Goal: Task Accomplishment & Management: Complete application form

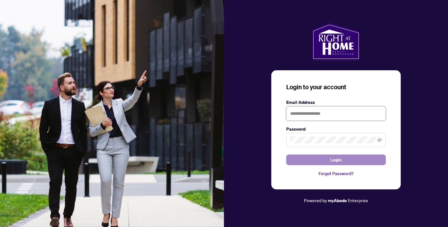
type input "**********"
click at [326, 161] on button "Login" at bounding box center [336, 160] width 100 height 11
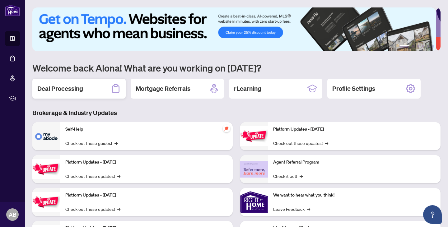
click at [68, 89] on h2 "Deal Processing" at bounding box center [60, 88] width 46 height 9
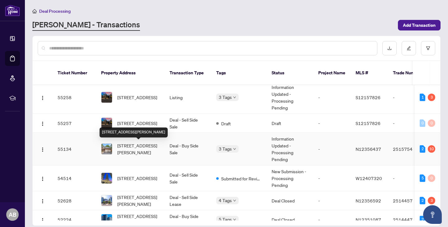
scroll to position [5, 0]
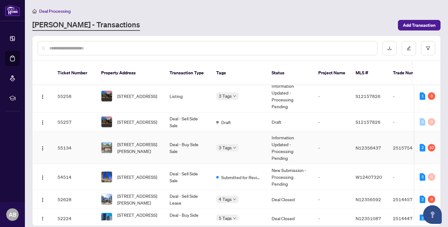
click at [135, 156] on td "[STREET_ADDRESS][PERSON_NAME]" at bounding box center [130, 148] width 68 height 33
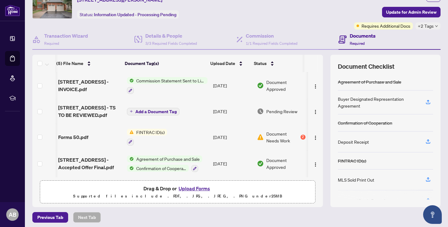
scroll to position [34, 0]
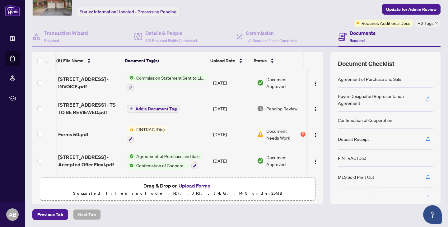
click at [188, 184] on button "Upload Forms" at bounding box center [194, 186] width 35 height 8
click at [184, 185] on button "Upload Forms" at bounding box center [194, 186] width 35 height 8
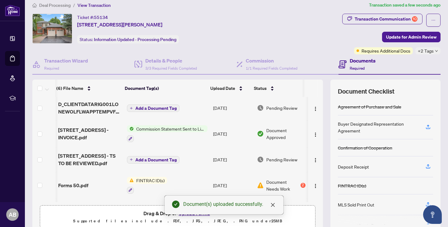
scroll to position [0, 0]
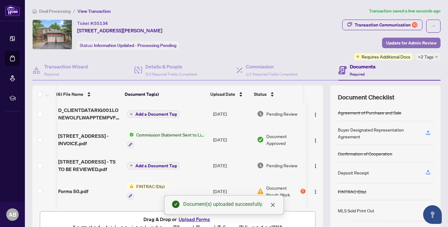
click at [398, 42] on span "Update for Admin Review" at bounding box center [411, 43] width 50 height 10
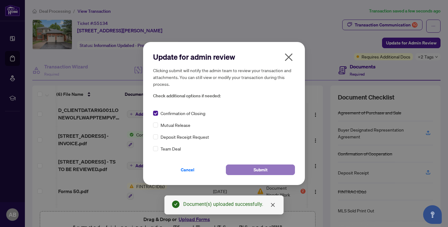
click at [255, 173] on span "Submit" at bounding box center [261, 170] width 14 height 10
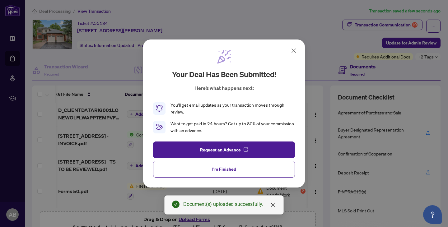
click at [294, 51] on icon at bounding box center [294, 51] width 4 height 4
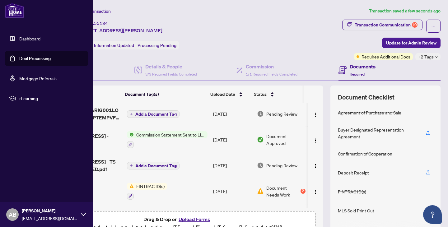
click at [34, 36] on link "Dashboard" at bounding box center [29, 39] width 21 height 6
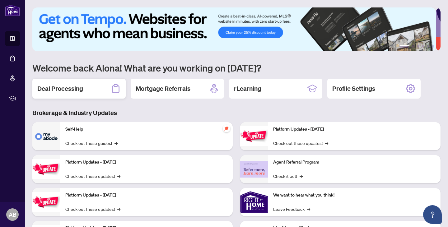
click at [57, 86] on h2 "Deal Processing" at bounding box center [60, 88] width 46 height 9
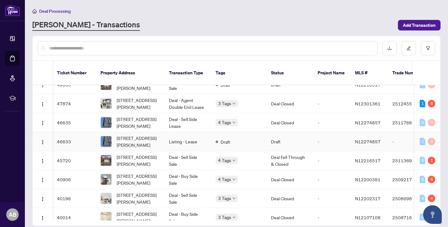
scroll to position [226, 1]
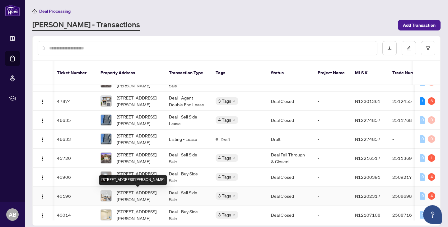
click at [131, 195] on span "[STREET_ADDRESS][PERSON_NAME]" at bounding box center [138, 196] width 42 height 14
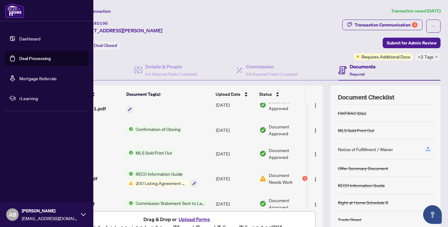
click at [31, 40] on link "Dashboard" at bounding box center [29, 39] width 21 height 6
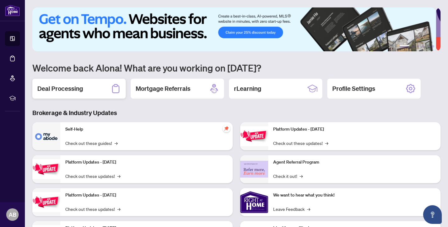
click at [56, 94] on div "Deal Processing" at bounding box center [78, 89] width 93 height 20
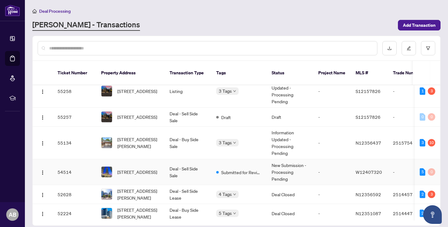
scroll to position [11, 0]
